Goal: Task Accomplishment & Management: Complete application form

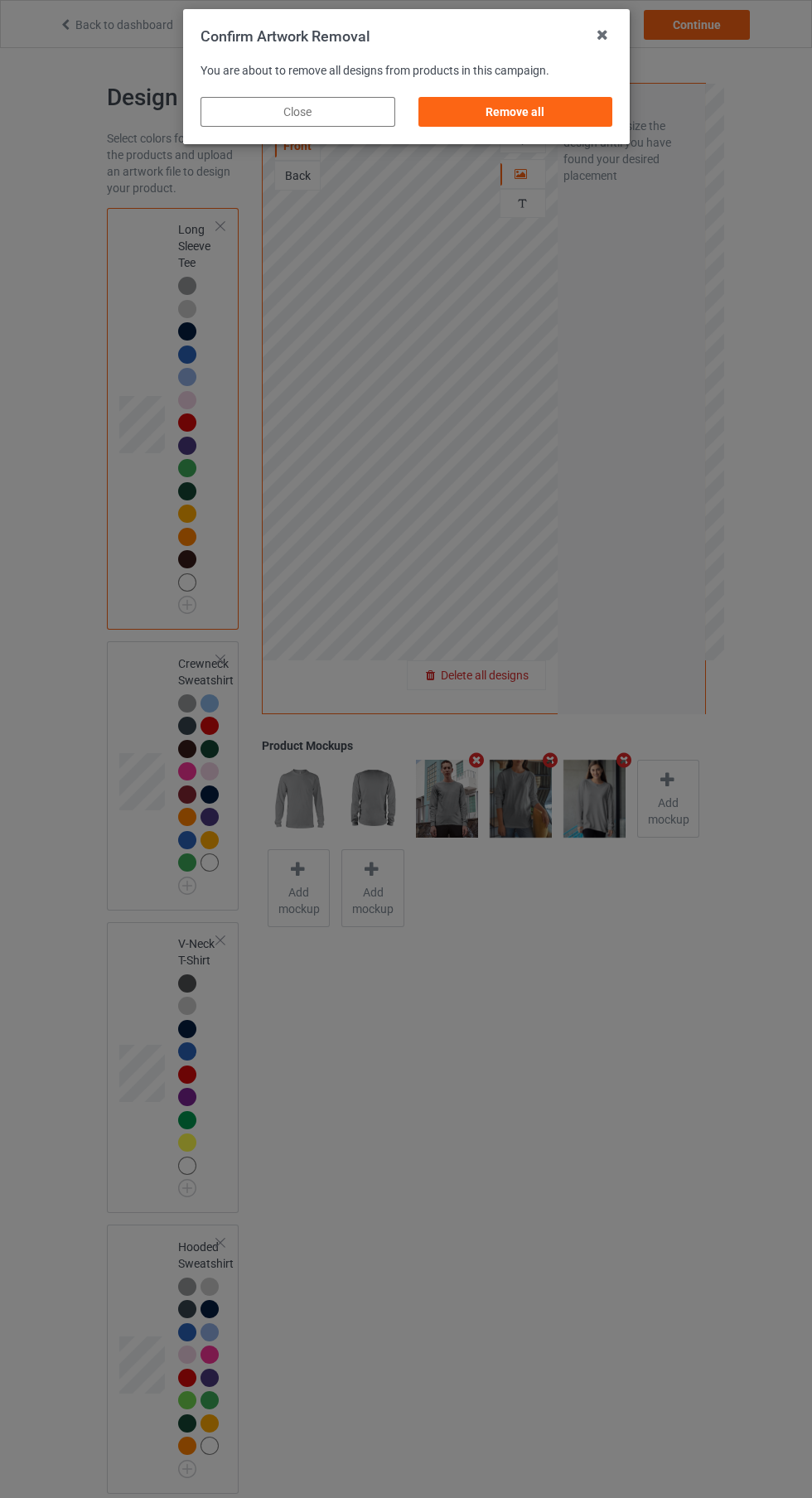
click at [492, 107] on div "Remove all" at bounding box center [514, 111] width 195 height 30
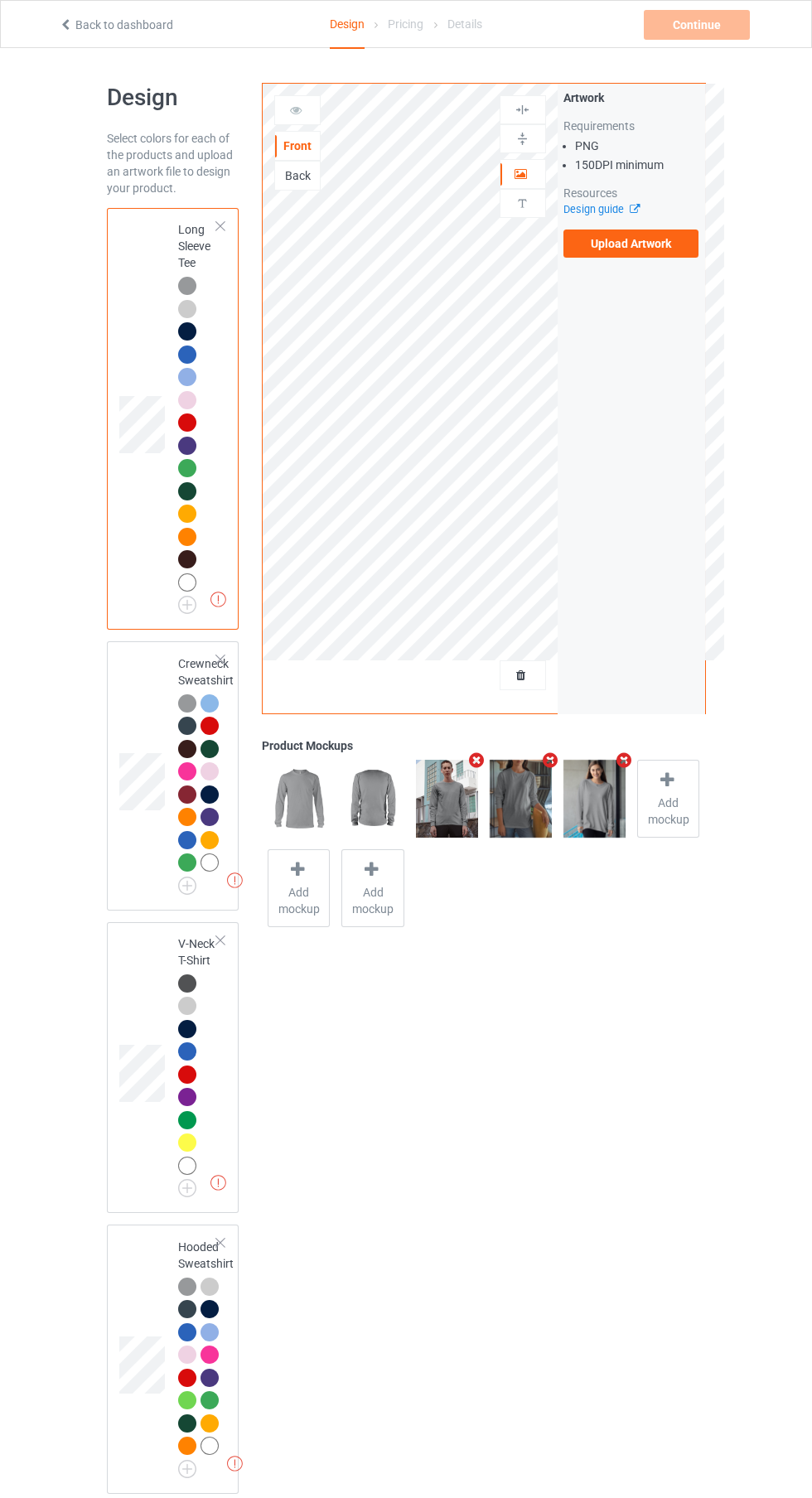
click at [602, 245] on label "Upload Artwork" at bounding box center [631, 243] width 136 height 28
click at [0, 0] on input "Upload Artwork" at bounding box center [0, 0] width 0 height 0
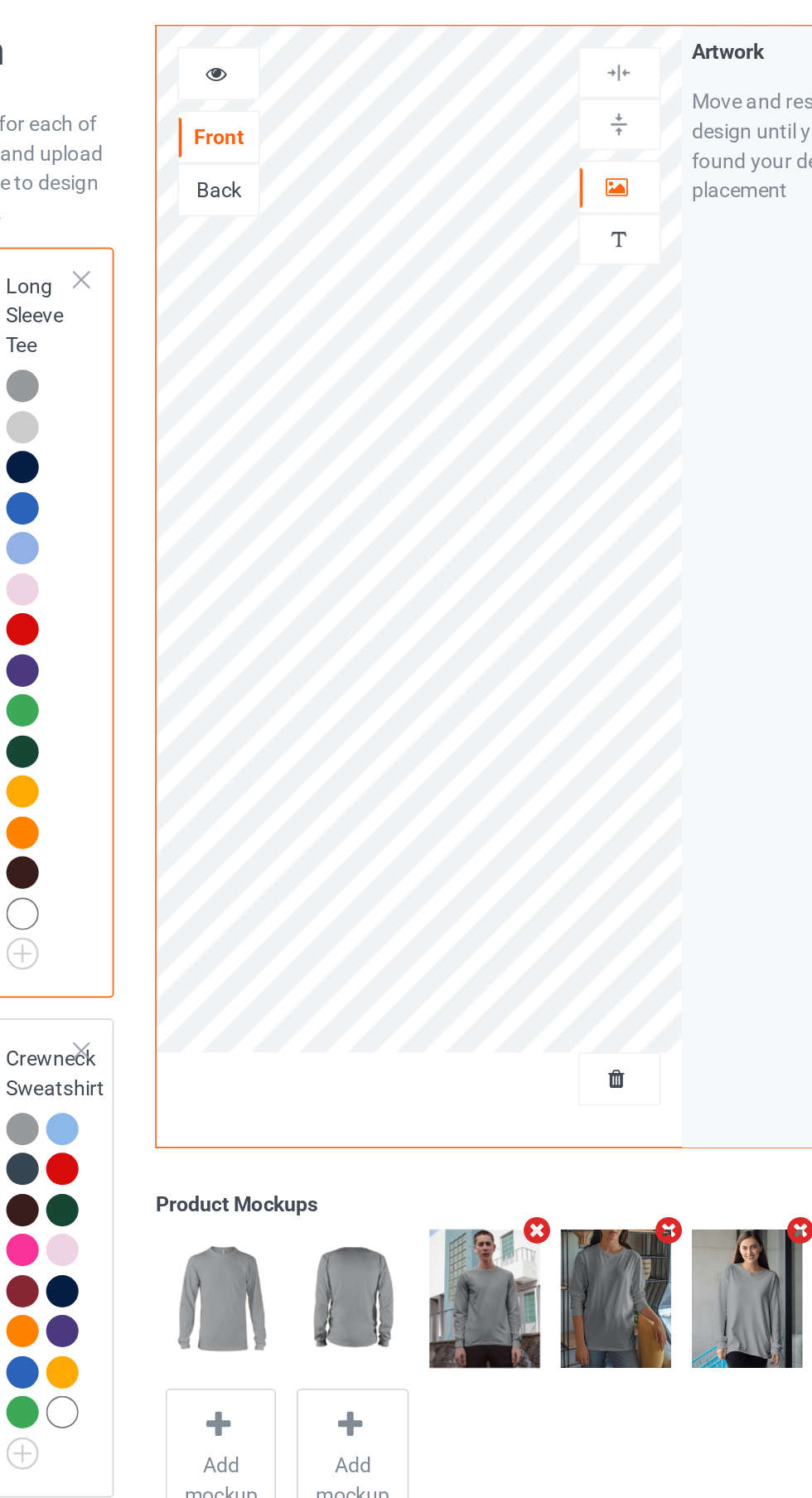
click at [533, 207] on div at bounding box center [522, 203] width 44 height 15
click at [509, 168] on div at bounding box center [522, 174] width 44 height 16
click at [529, 110] on img at bounding box center [521, 110] width 15 height 15
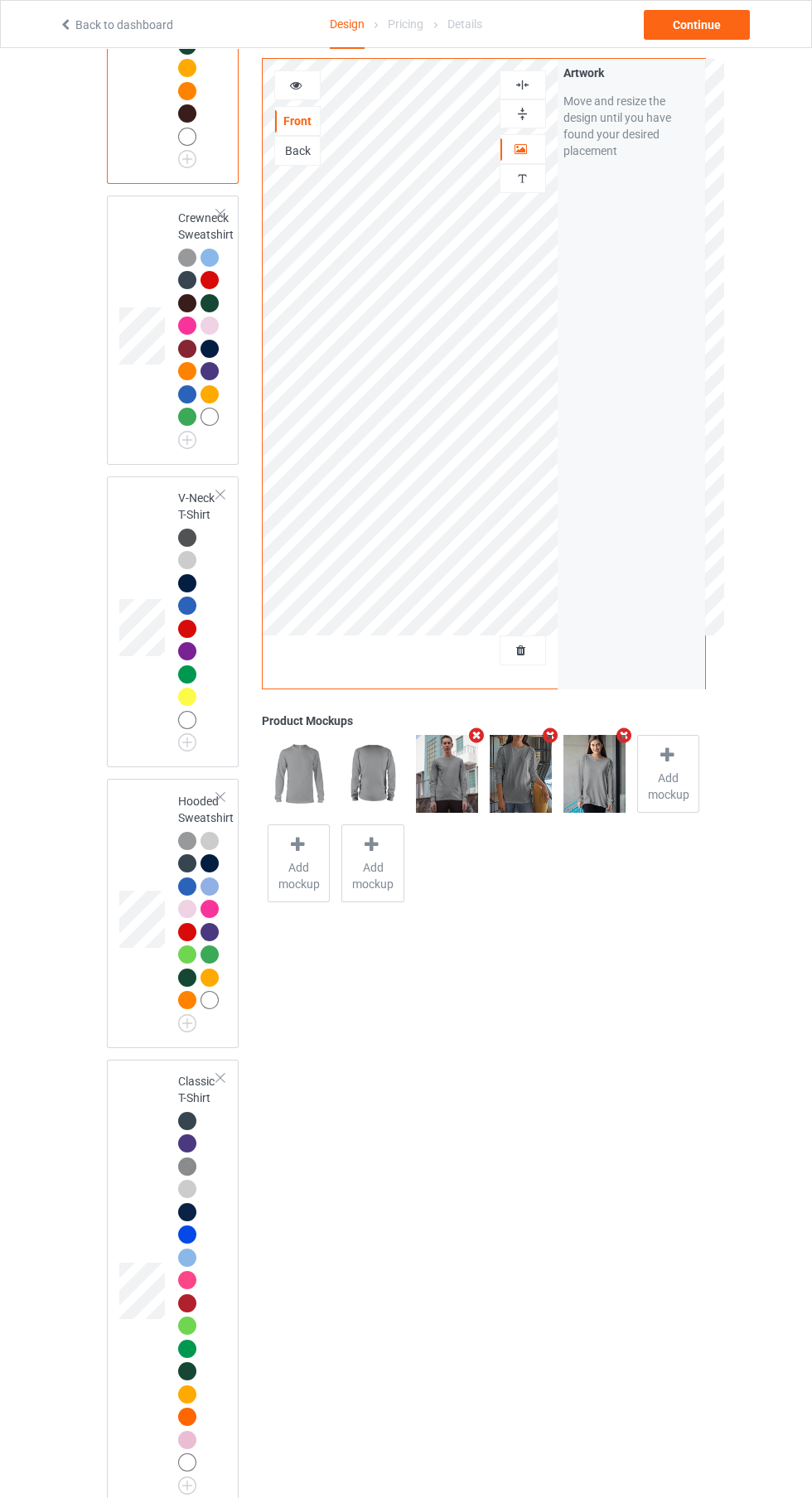
scroll to position [446, 0]
click at [703, 22] on div "Continue" at bounding box center [696, 24] width 106 height 30
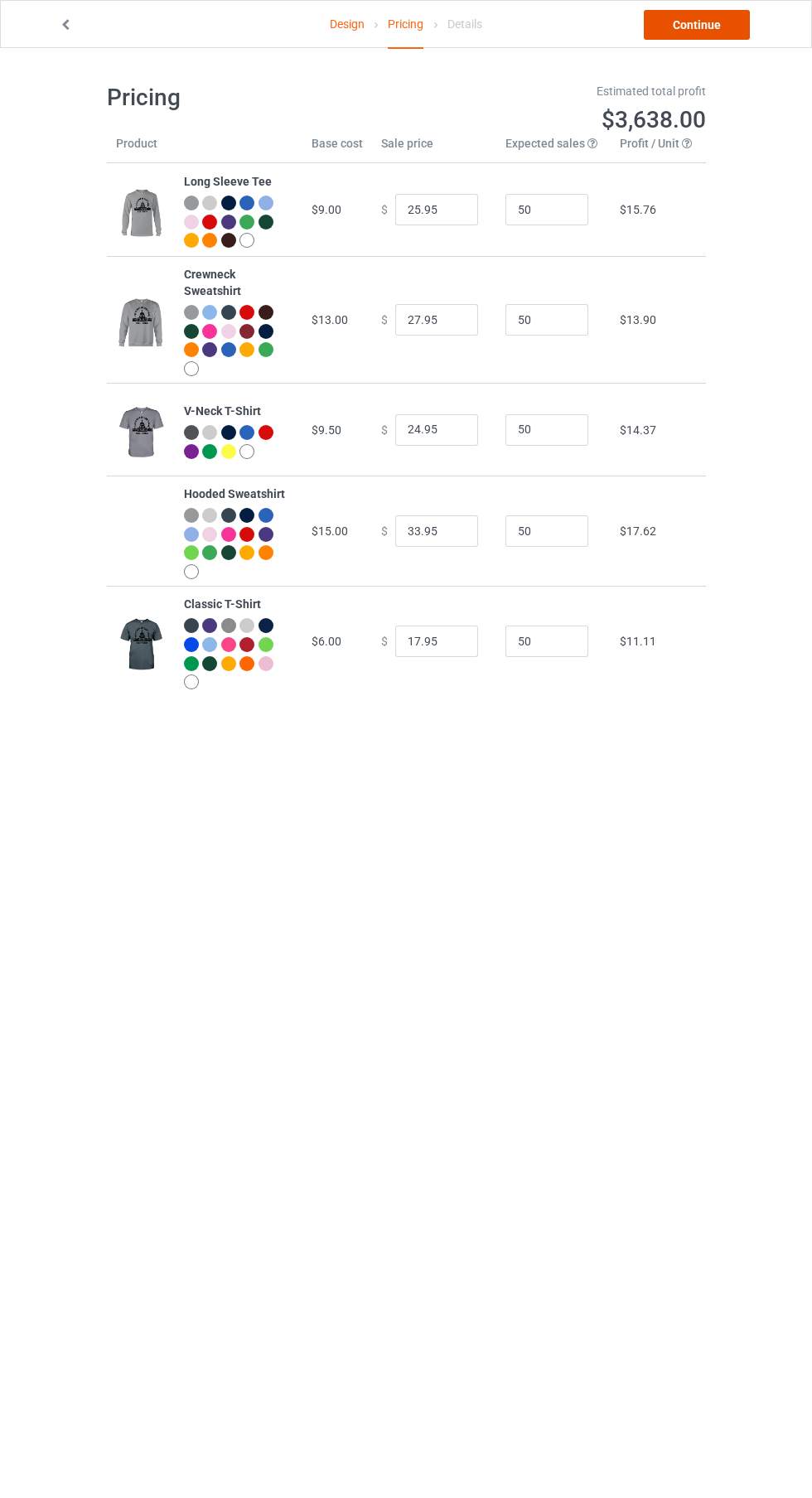
click at [707, 24] on link "Continue" at bounding box center [696, 24] width 106 height 30
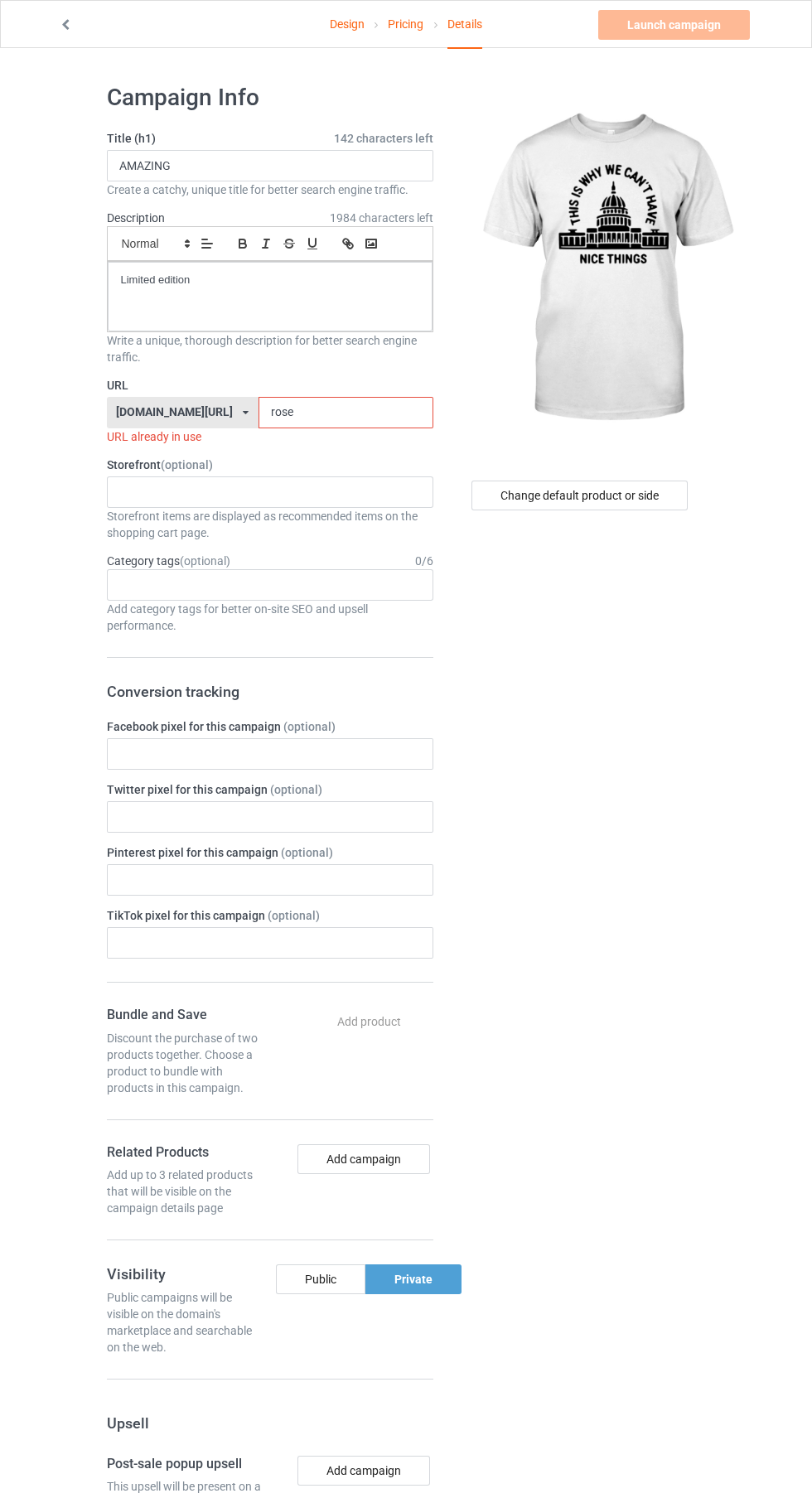
click at [381, 385] on label "URL" at bounding box center [270, 385] width 327 height 16
click at [298, 413] on input "rose" at bounding box center [345, 412] width 175 height 32
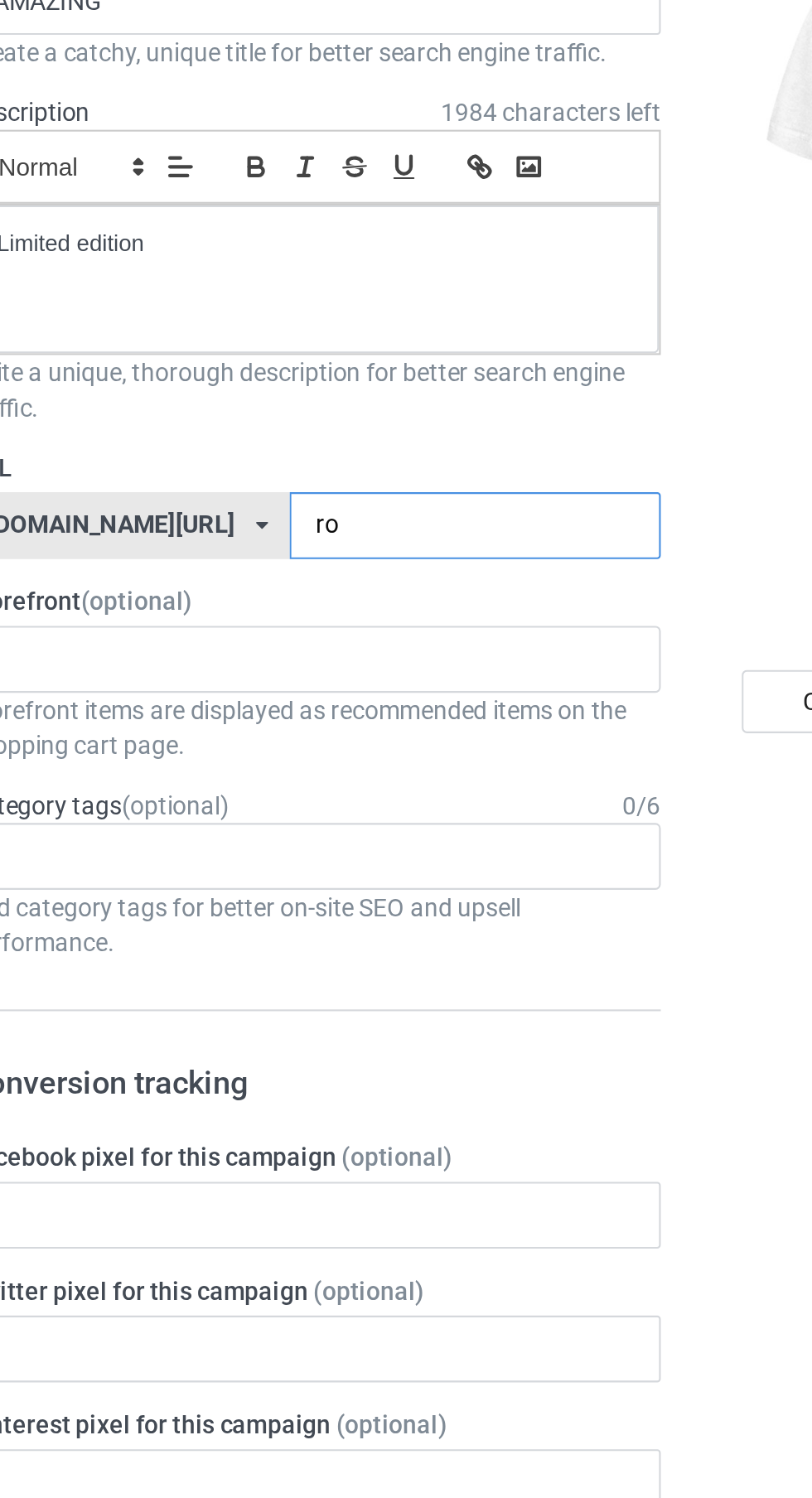
type input "r"
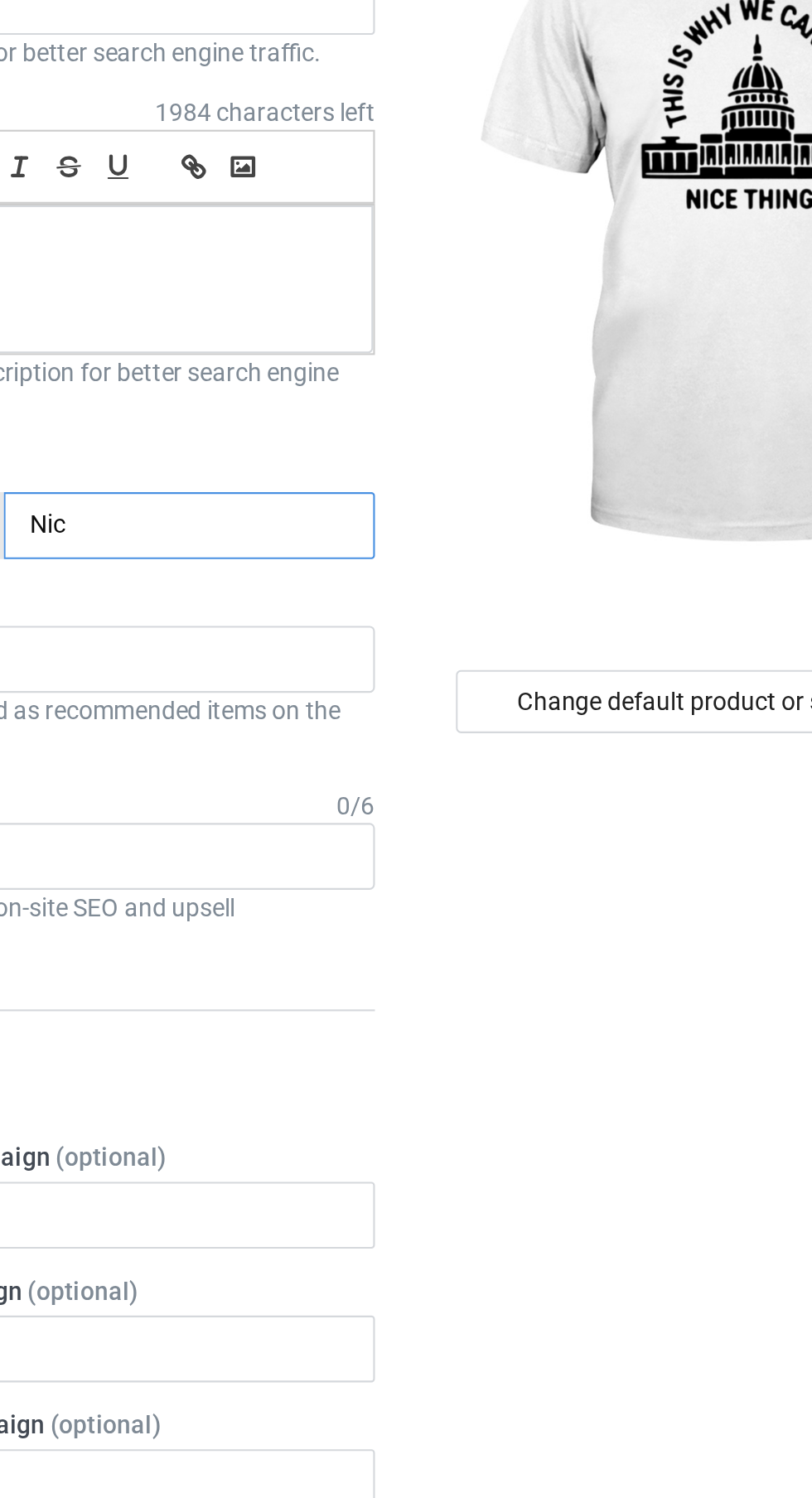
type input "Nice"
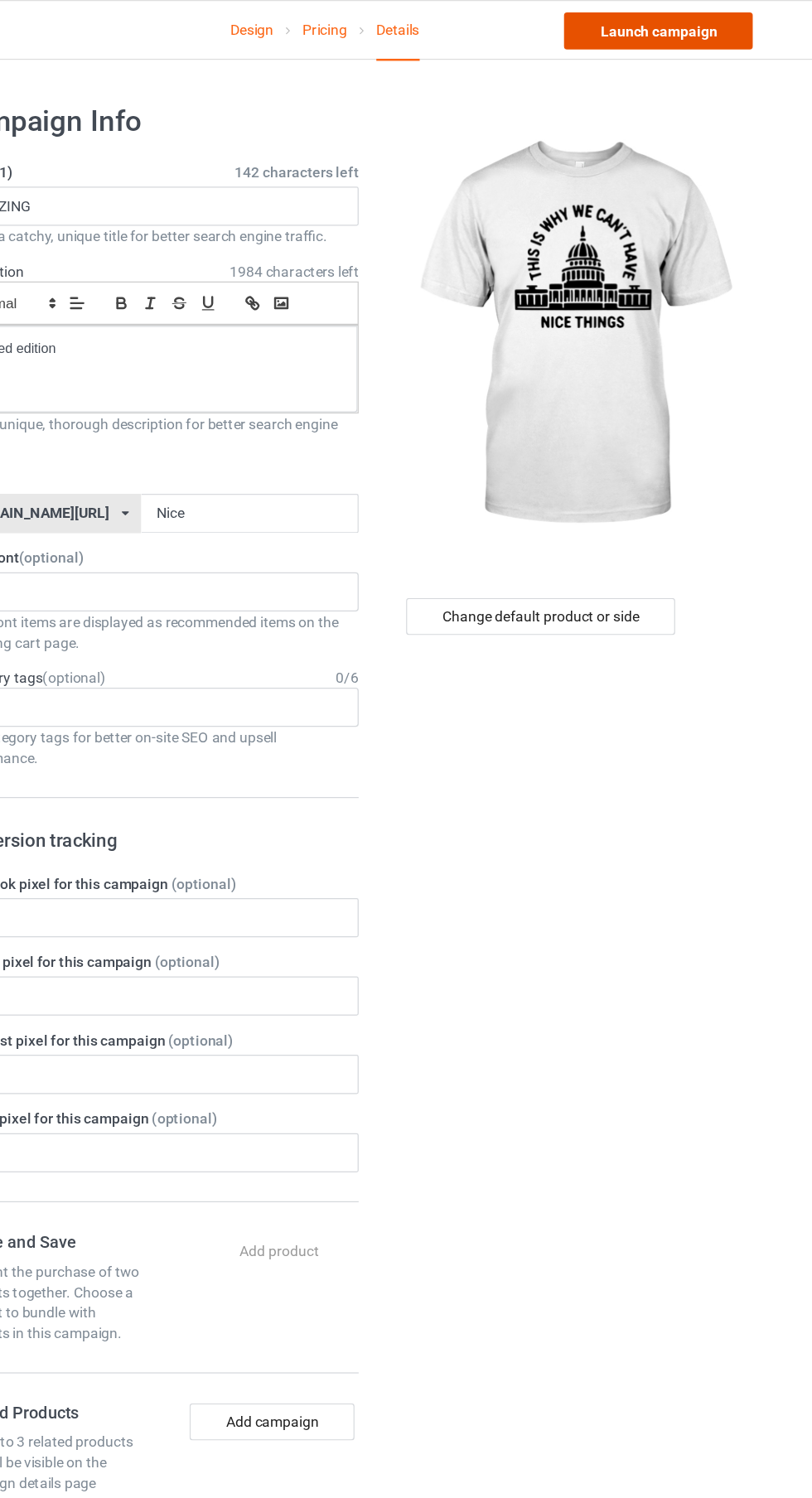
click at [654, 37] on link "Launch campaign" at bounding box center [673, 24] width 151 height 30
